Goal: Task Accomplishment & Management: Use online tool/utility

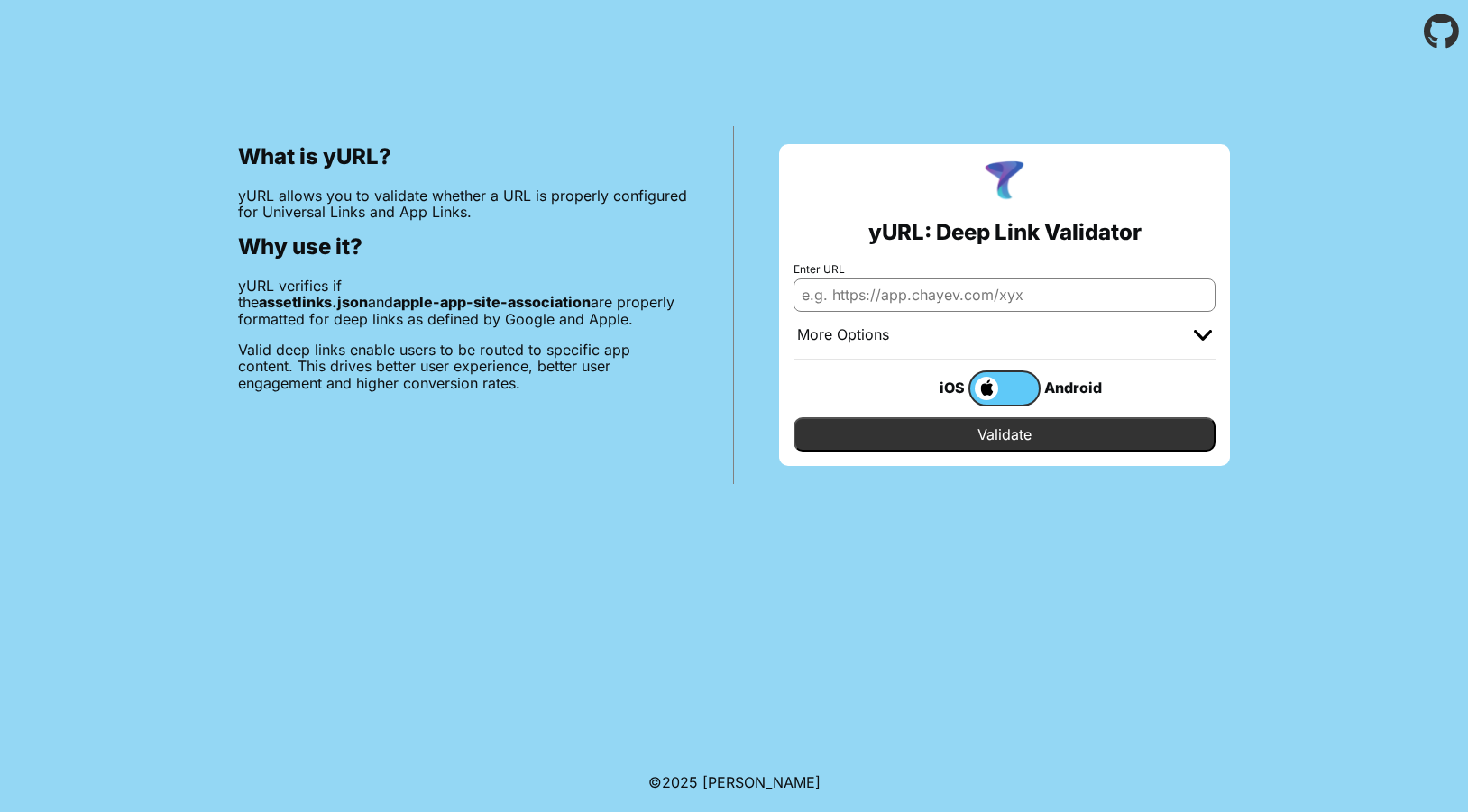
click at [893, 291] on input "Enter URL" at bounding box center [1005, 294] width 422 height 32
click at [849, 295] on input "https://melooha.com" at bounding box center [1005, 294] width 422 height 32
type input "[URL][DOMAIN_NAME]"
click at [1009, 432] on input "Validate" at bounding box center [1005, 434] width 422 height 34
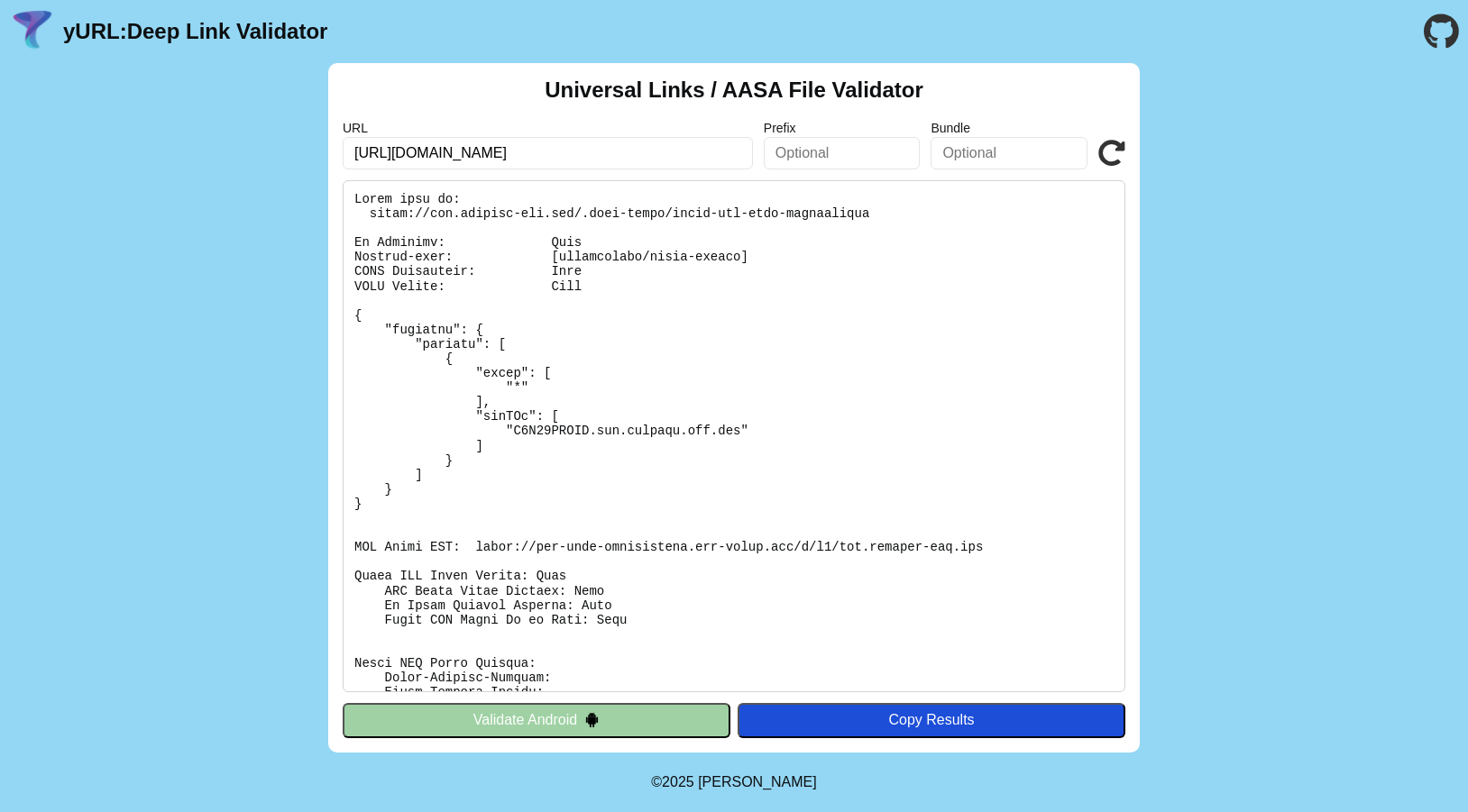
click at [846, 713] on div "Copy Results" at bounding box center [931, 721] width 370 height 17
click at [649, 717] on button "Validate Android" at bounding box center [537, 720] width 388 height 34
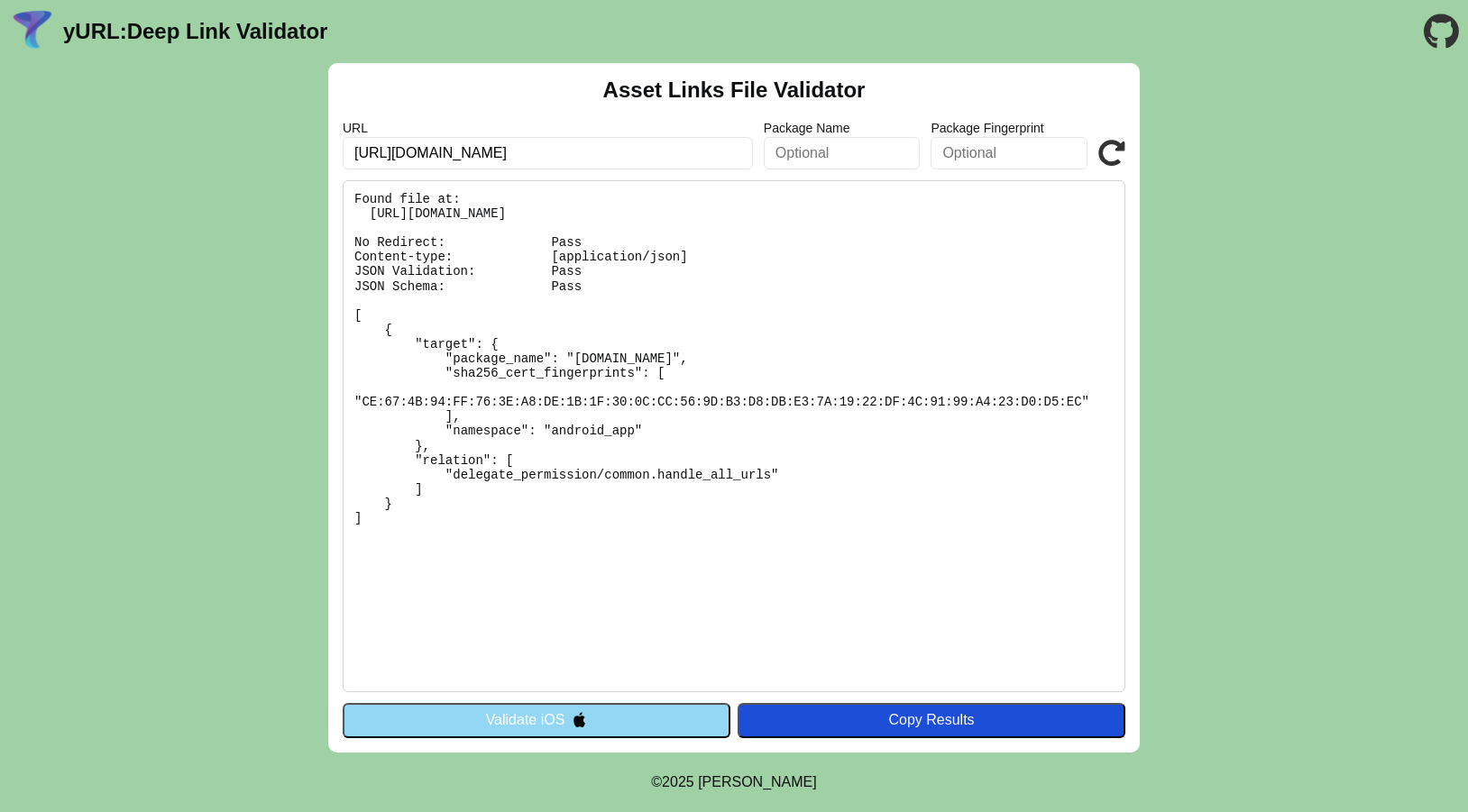
click at [648, 721] on button "Validate iOS" at bounding box center [537, 720] width 388 height 34
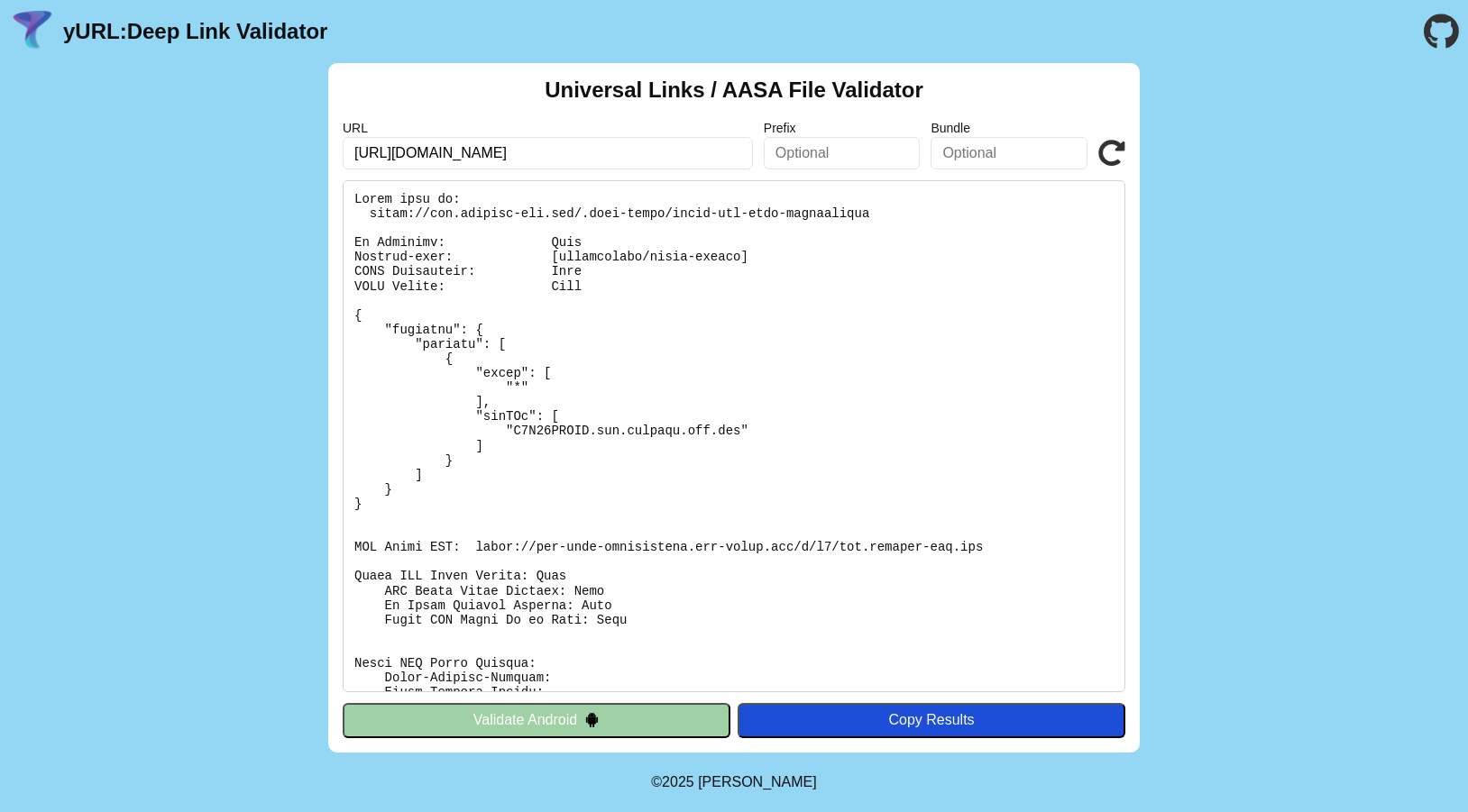
click at [648, 720] on button "Validate Android" at bounding box center [537, 720] width 388 height 34
